Goal: Information Seeking & Learning: Learn about a topic

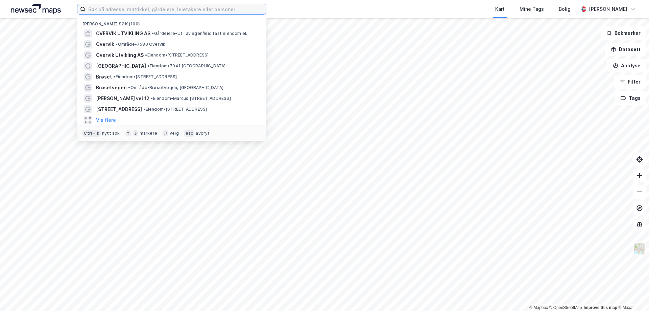
click at [168, 13] on input at bounding box center [176, 9] width 181 height 10
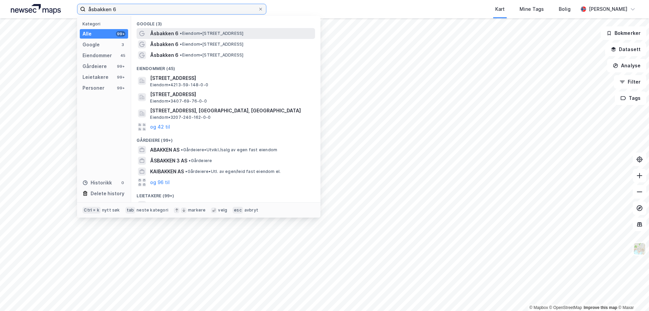
type input "åsbakken 6"
click at [186, 33] on span "• Eiendom • [STREET_ADDRESS]" at bounding box center [212, 33] width 64 height 5
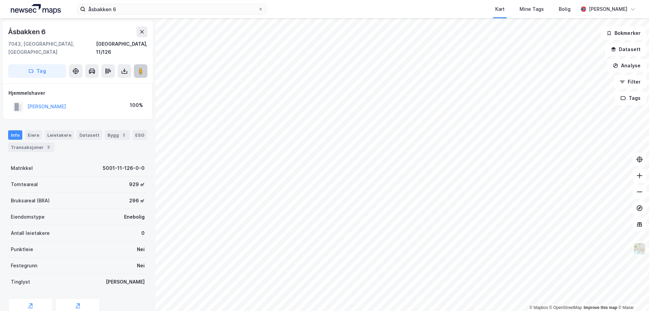
click at [140, 66] on button at bounding box center [141, 71] width 14 height 14
